Goal: Information Seeking & Learning: Learn about a topic

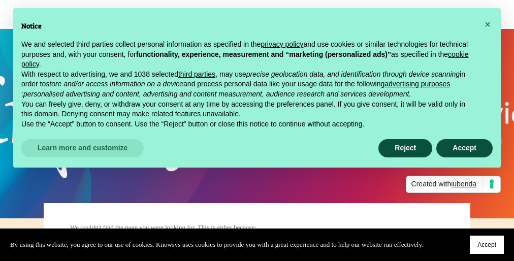
click at [485, 243] on span "Accept" at bounding box center [486, 244] width 19 height 7
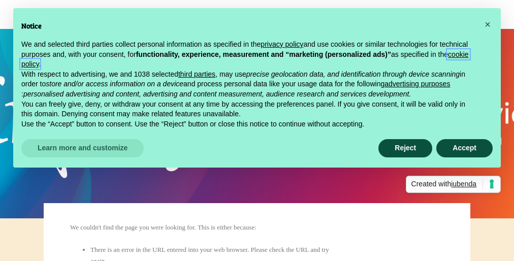
click at [192, 64] on link "cookie policy" at bounding box center [244, 59] width 447 height 18
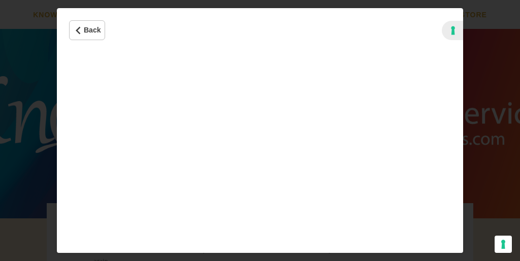
click at [260, 130] on iframe "Cookie Policy" at bounding box center [260, 152] width 406 height 200
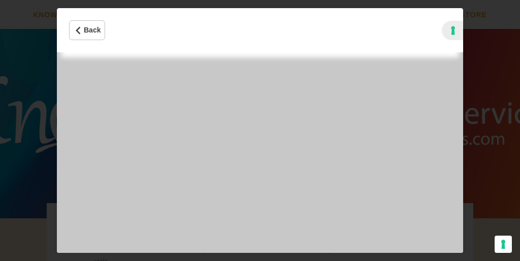
click at [260, 130] on iframe "Cookie Policy" at bounding box center [260, 152] width 406 height 200
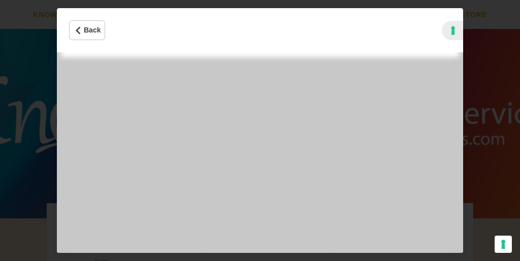
click at [260, 130] on iframe "Cookie Policy" at bounding box center [260, 152] width 406 height 200
